Goal: Task Accomplishment & Management: Manage account settings

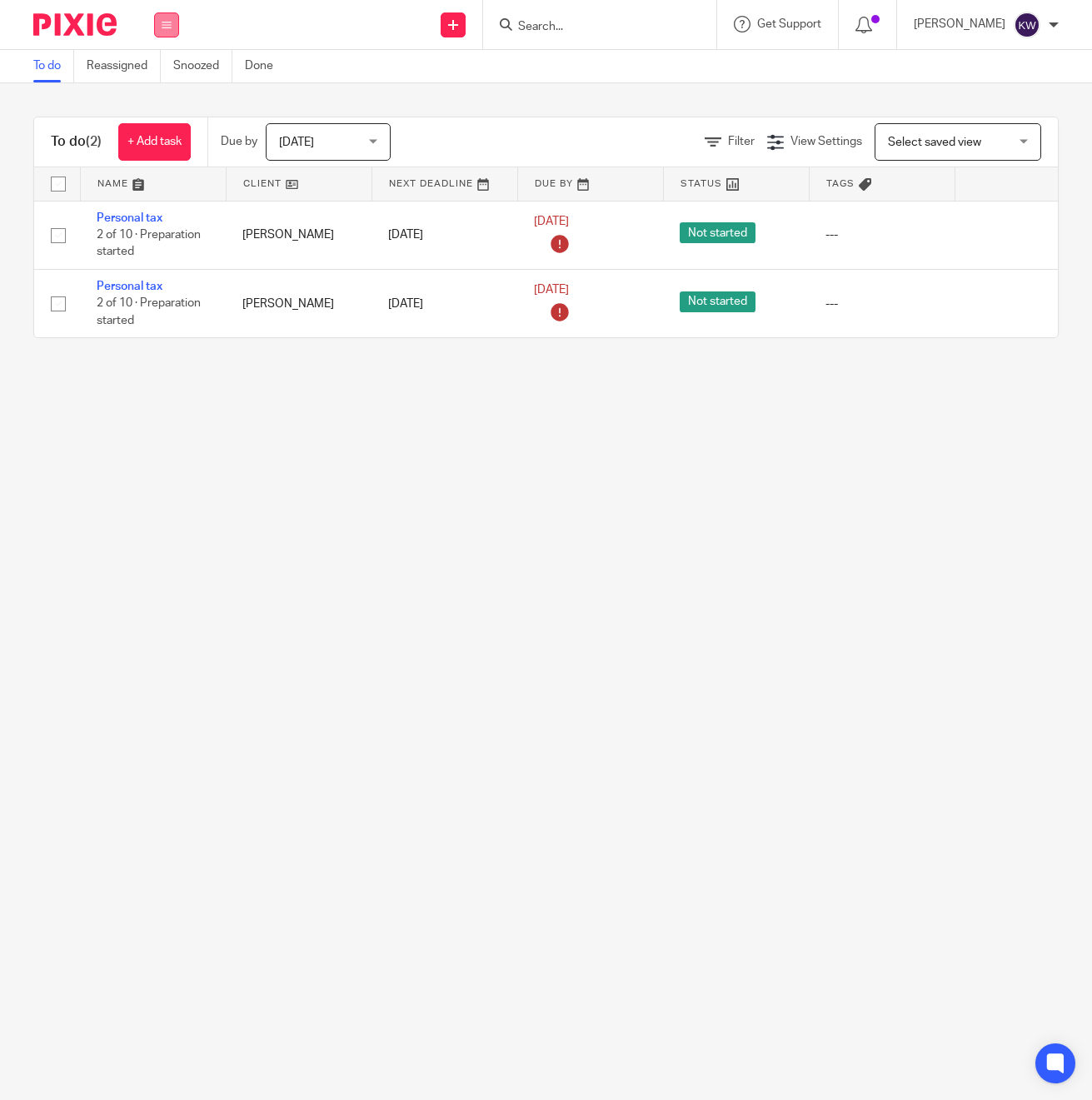
click at [171, 24] on icon at bounding box center [167, 25] width 10 height 10
click at [164, 157] on link "Team" at bounding box center [158, 151] width 28 height 12
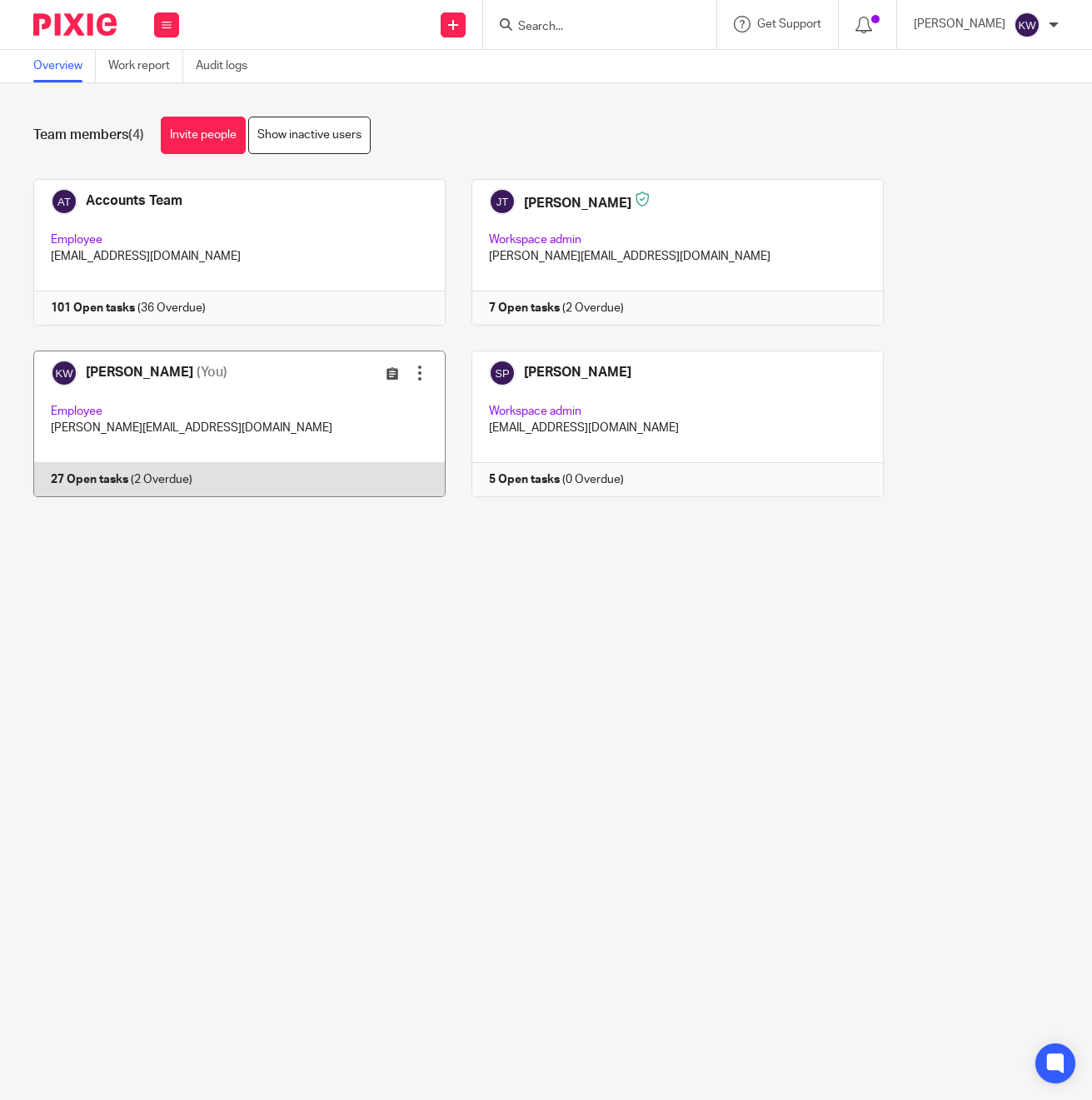
click at [193, 436] on link at bounding box center [227, 424] width 438 height 147
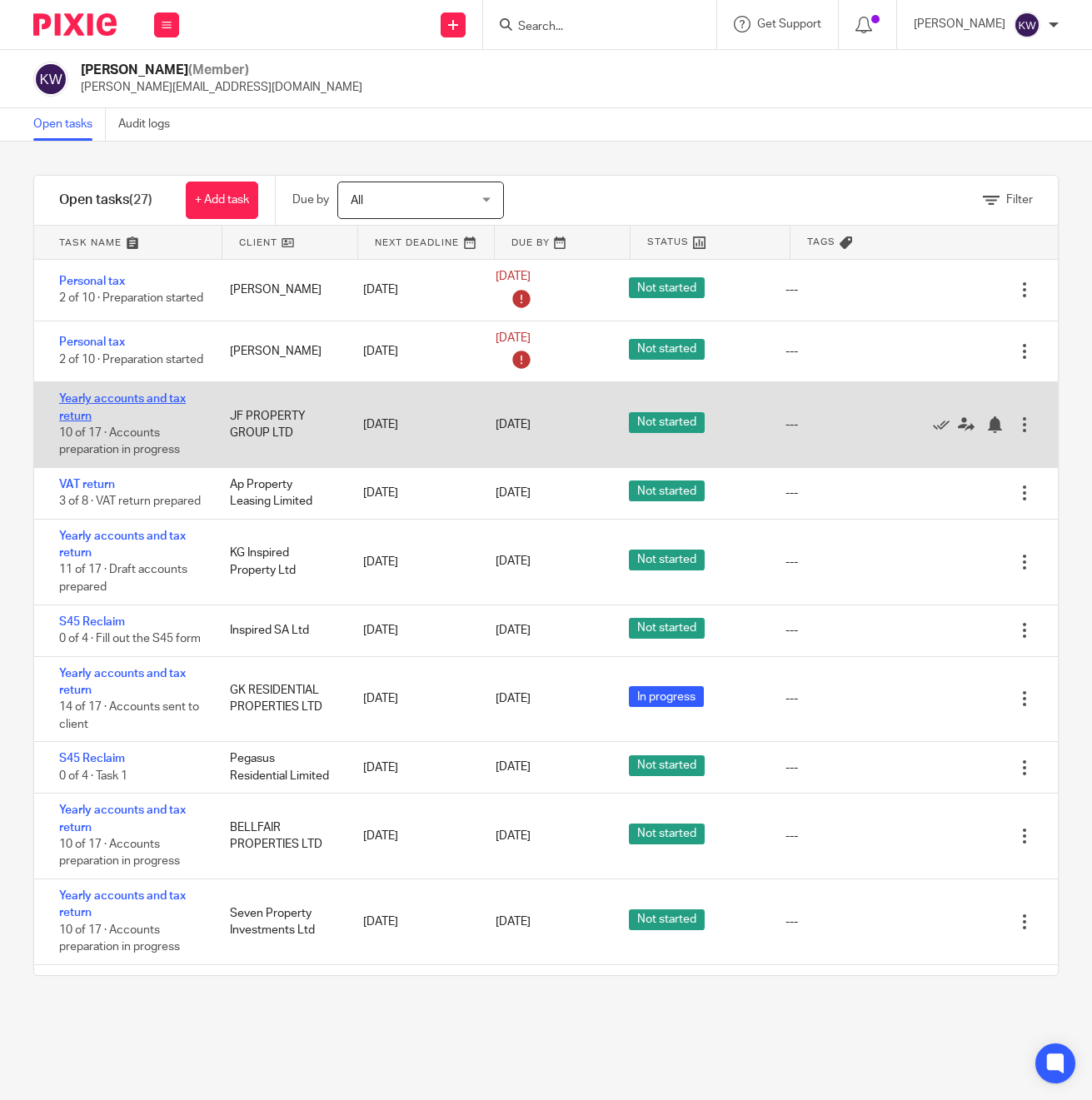
click at [152, 420] on link "Yearly accounts and tax return" at bounding box center [122, 407] width 126 height 28
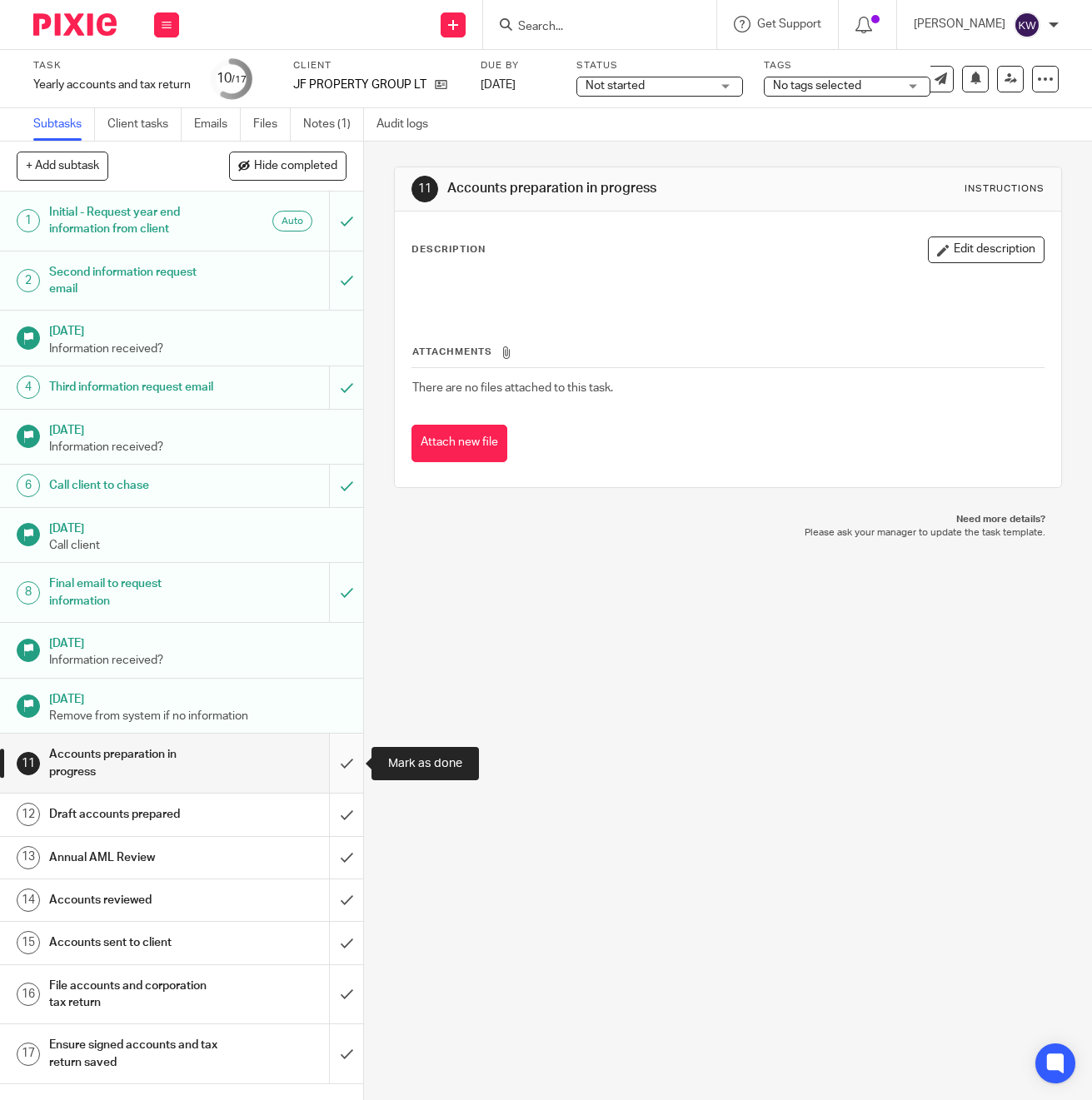
click at [344, 755] on input "submit" at bounding box center [181, 763] width 363 height 60
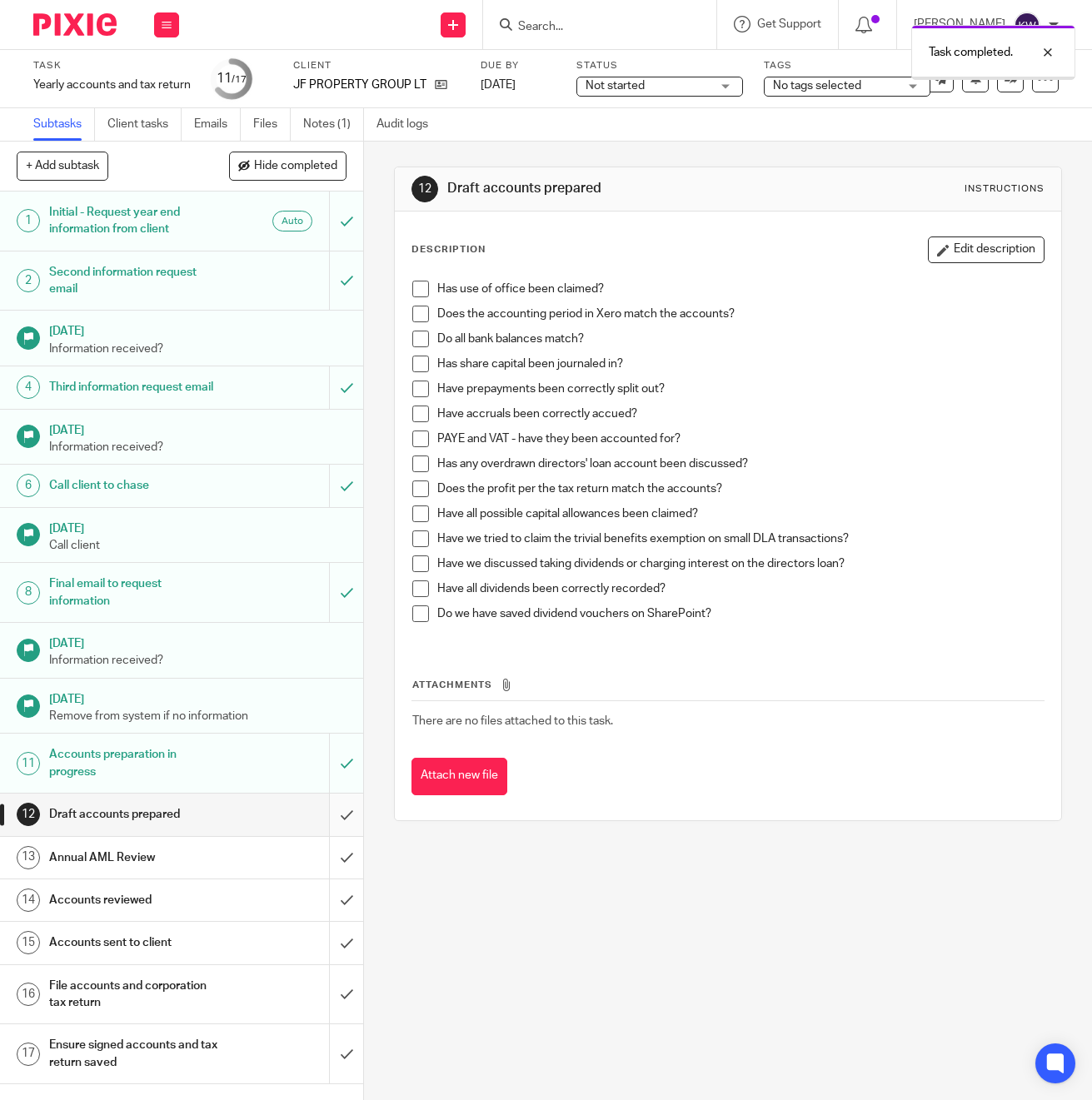
click at [349, 813] on input "submit" at bounding box center [181, 815] width 363 height 42
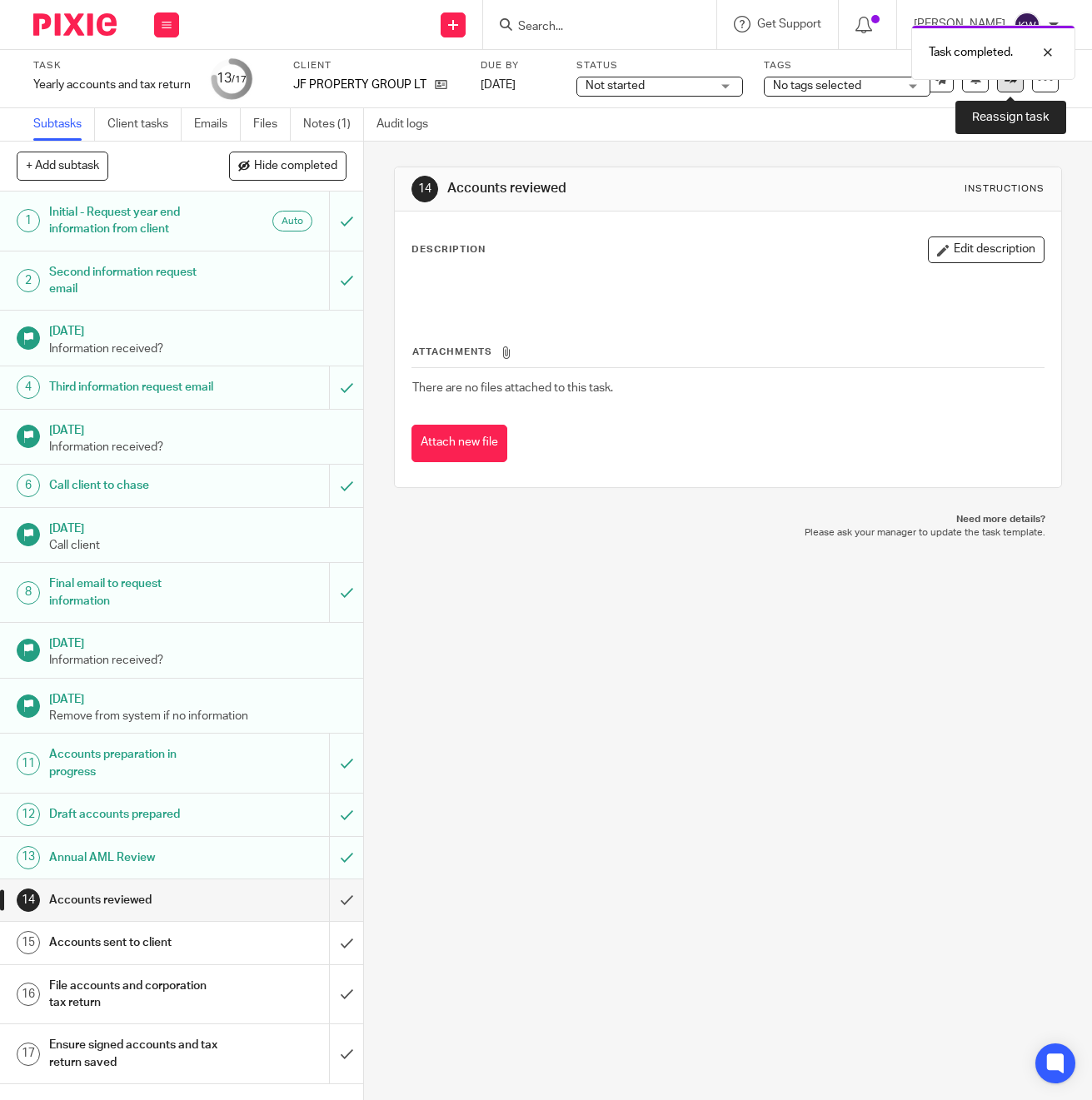
click at [1009, 89] on link at bounding box center [1010, 79] width 27 height 27
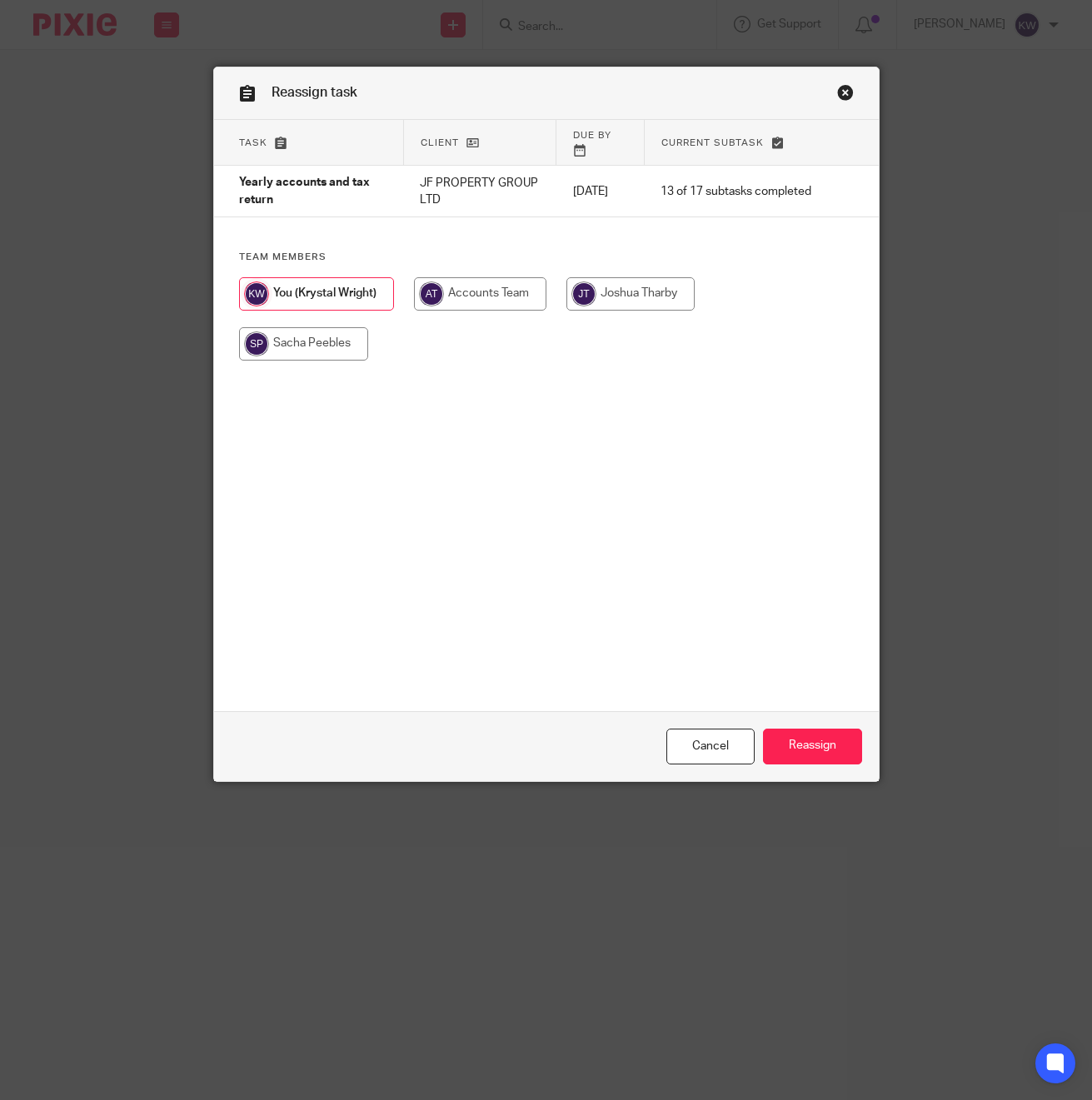
click at [579, 286] on input "radio" at bounding box center [630, 294] width 128 height 34
radio input "true"
click at [811, 721] on div "Cancel Reassign" at bounding box center [546, 746] width 665 height 70
click at [809, 740] on input "Reassign" at bounding box center [813, 746] width 99 height 36
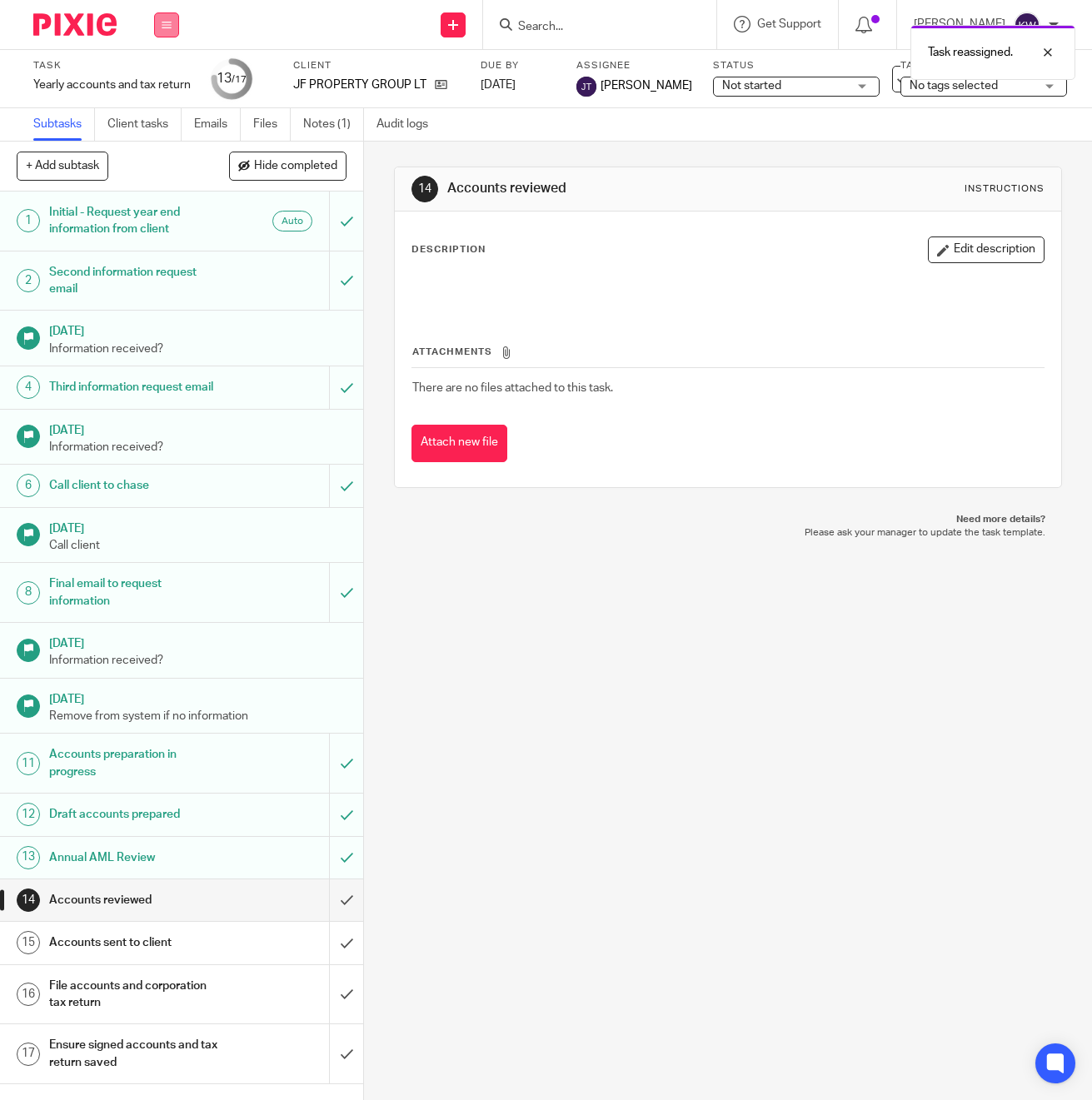
click at [172, 27] on button at bounding box center [166, 25] width 25 height 25
click at [170, 28] on icon at bounding box center [167, 25] width 10 height 10
click at [169, 30] on button at bounding box center [166, 25] width 25 height 25
click at [169, 150] on link "Team" at bounding box center [158, 151] width 28 height 12
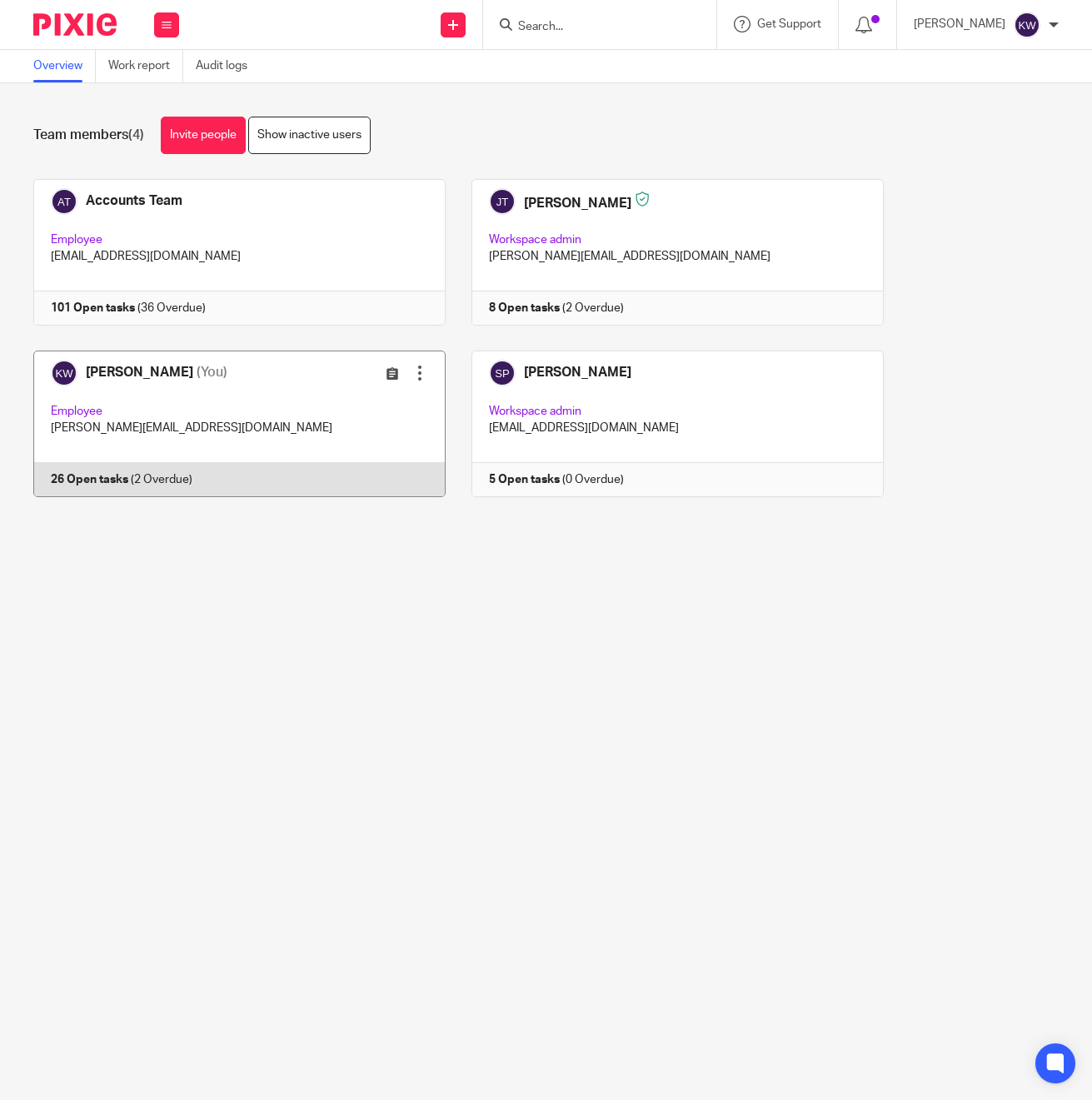
click at [204, 385] on link at bounding box center [227, 424] width 438 height 147
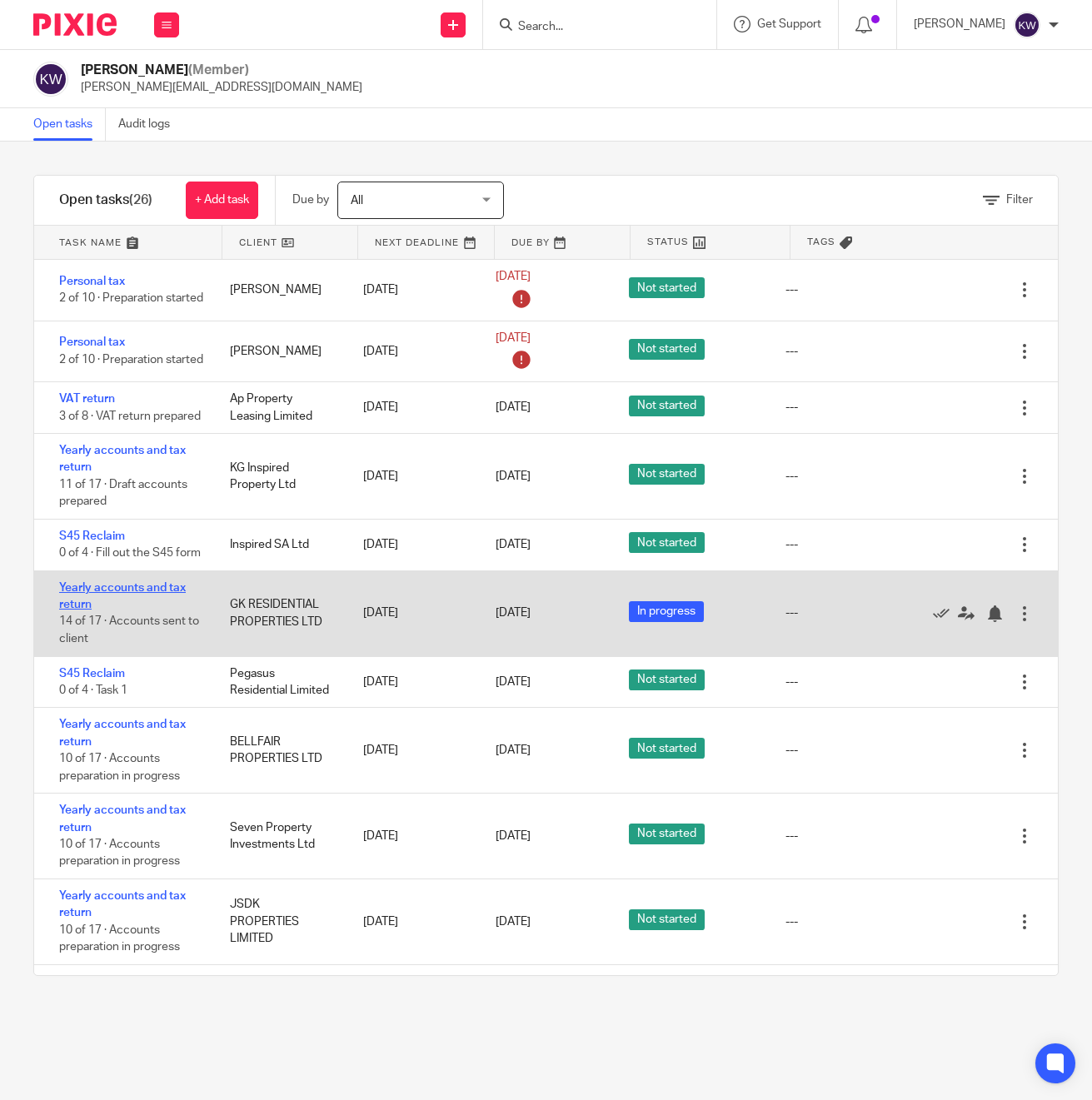
click at [136, 604] on link "Yearly accounts and tax return" at bounding box center [122, 596] width 126 height 28
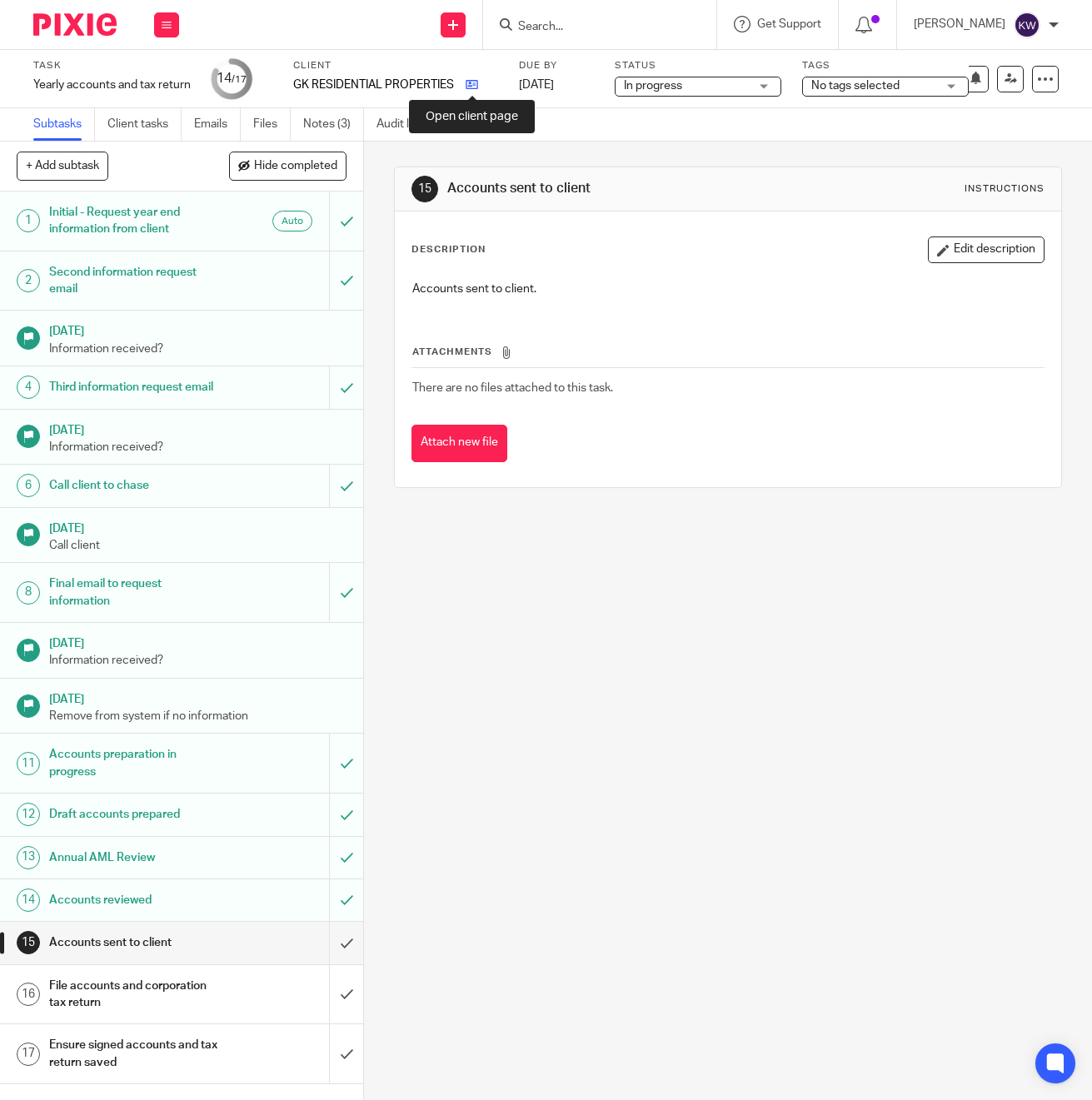
click at [466, 86] on icon at bounding box center [472, 84] width 13 height 13
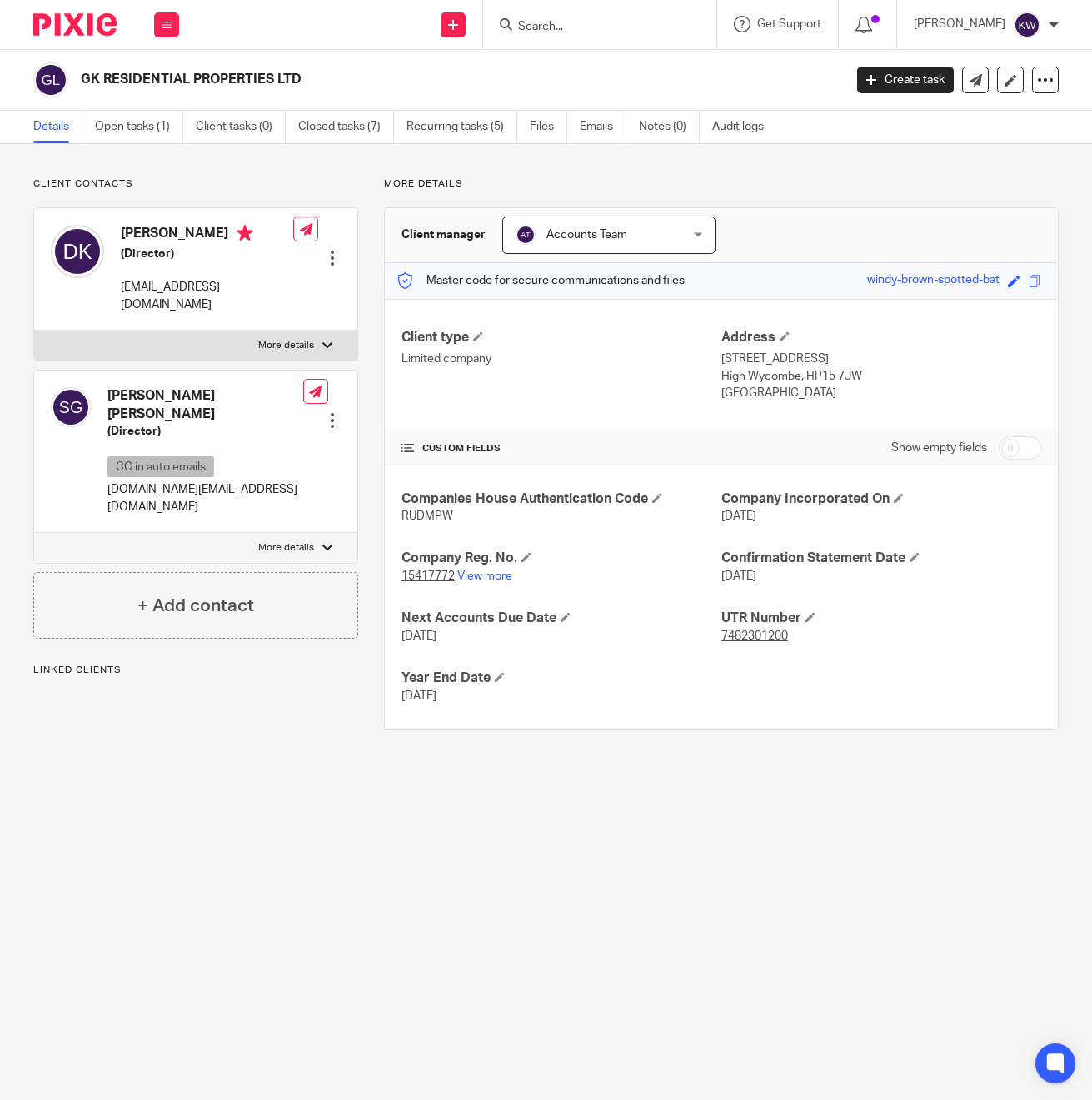
click at [151, 21] on div "Work Email Clients Team Reports Settings" at bounding box center [166, 24] width 59 height 49
click at [162, 23] on icon at bounding box center [167, 25] width 10 height 10
click at [172, 43] on div "Work Email Clients Team Reports Settings" at bounding box center [166, 24] width 59 height 49
click at [168, 34] on button at bounding box center [166, 25] width 25 height 25
click at [168, 20] on icon at bounding box center [167, 25] width 10 height 10
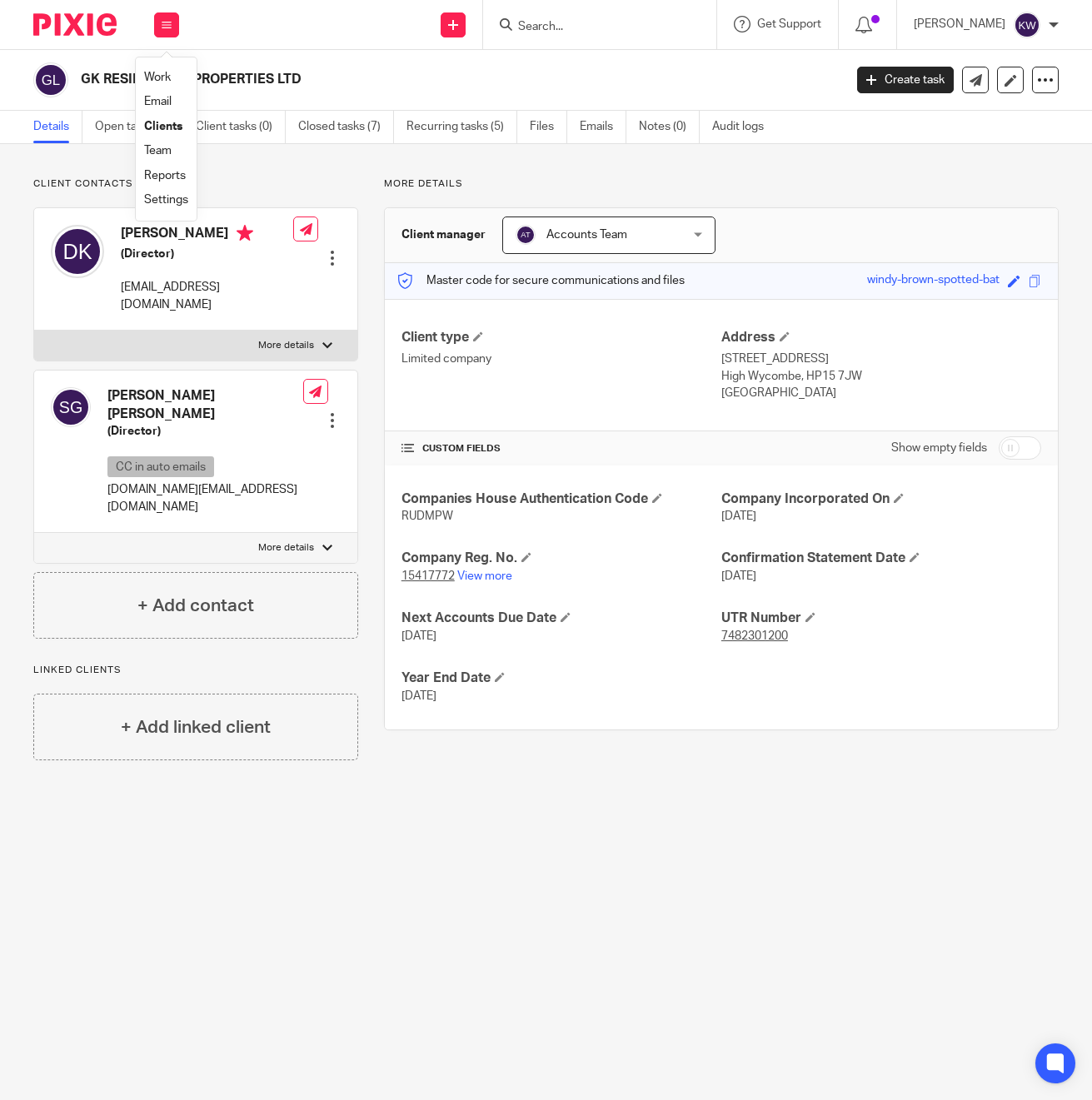
click at [165, 150] on link "Team" at bounding box center [158, 151] width 28 height 12
